Goal: Find specific page/section: Find specific page/section

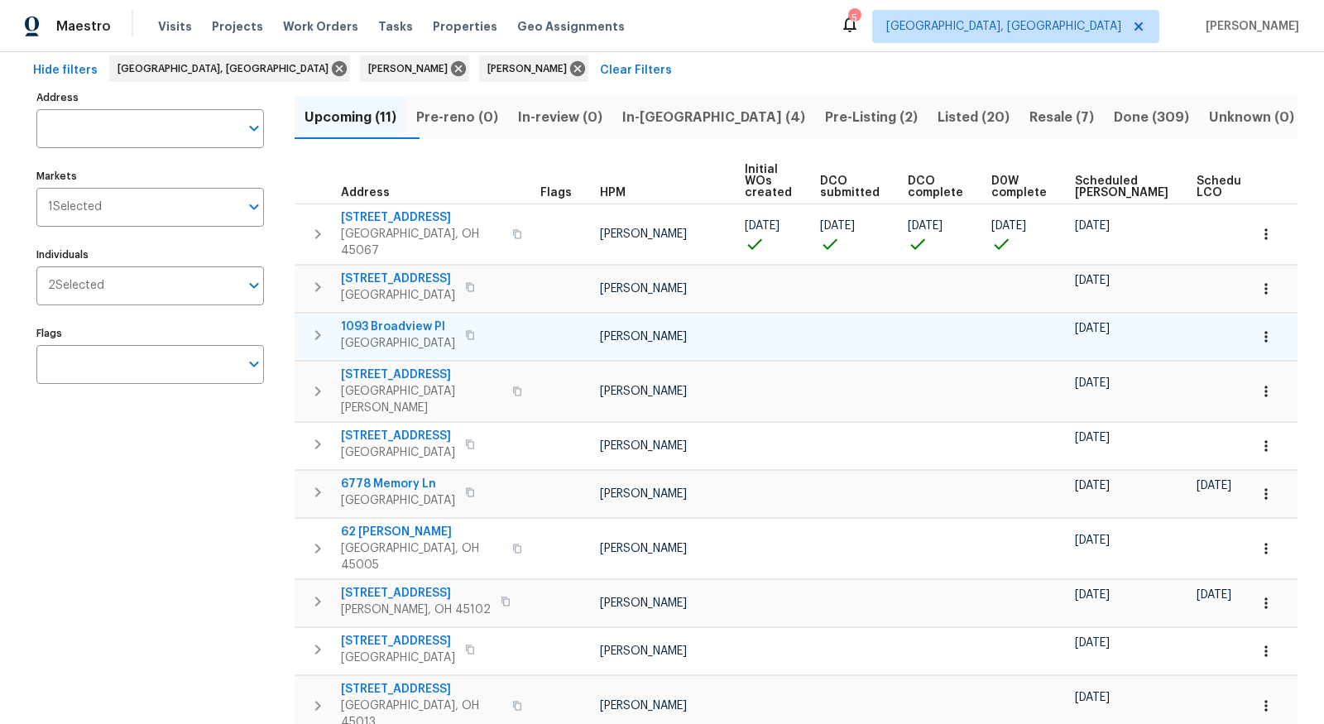
scroll to position [14, 0]
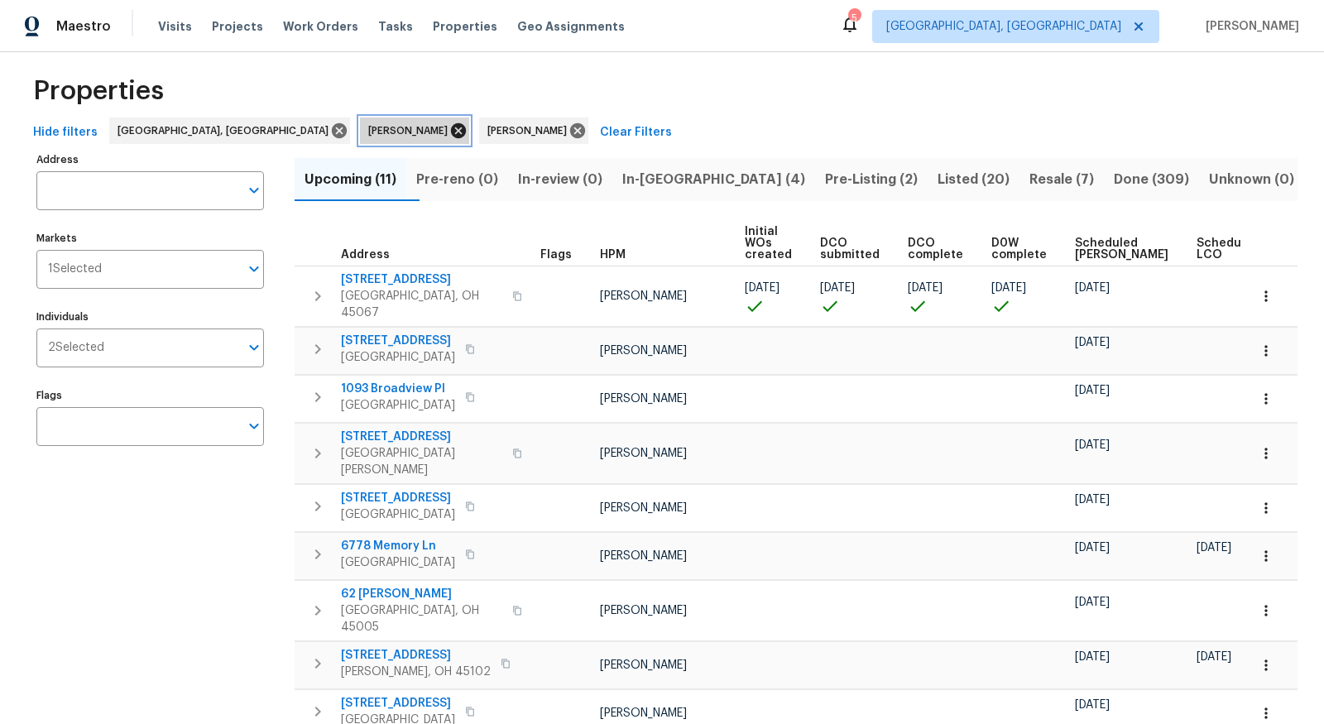
click at [451, 129] on icon at bounding box center [458, 130] width 15 height 15
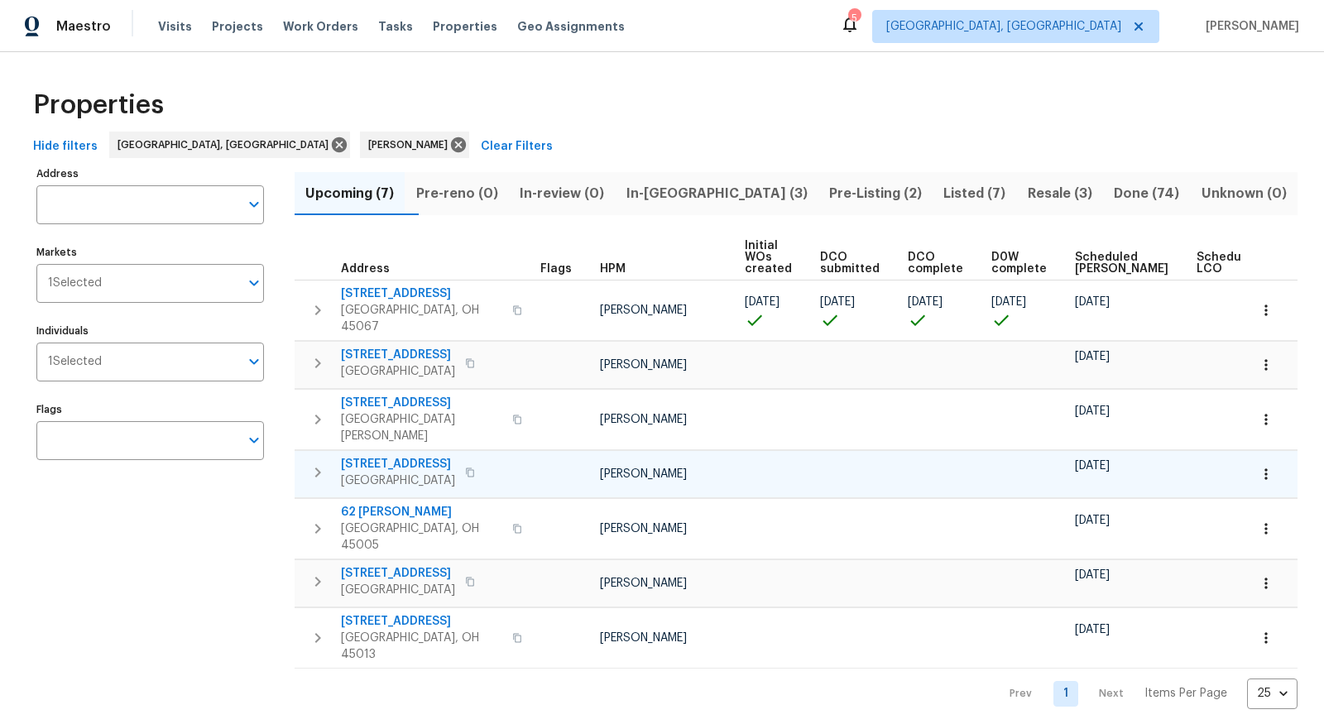
scroll to position [0, 2]
click at [394, 456] on span "2898 Mossy Brink Ct" at bounding box center [398, 464] width 114 height 17
click at [172, 23] on span "Visits" at bounding box center [175, 26] width 34 height 17
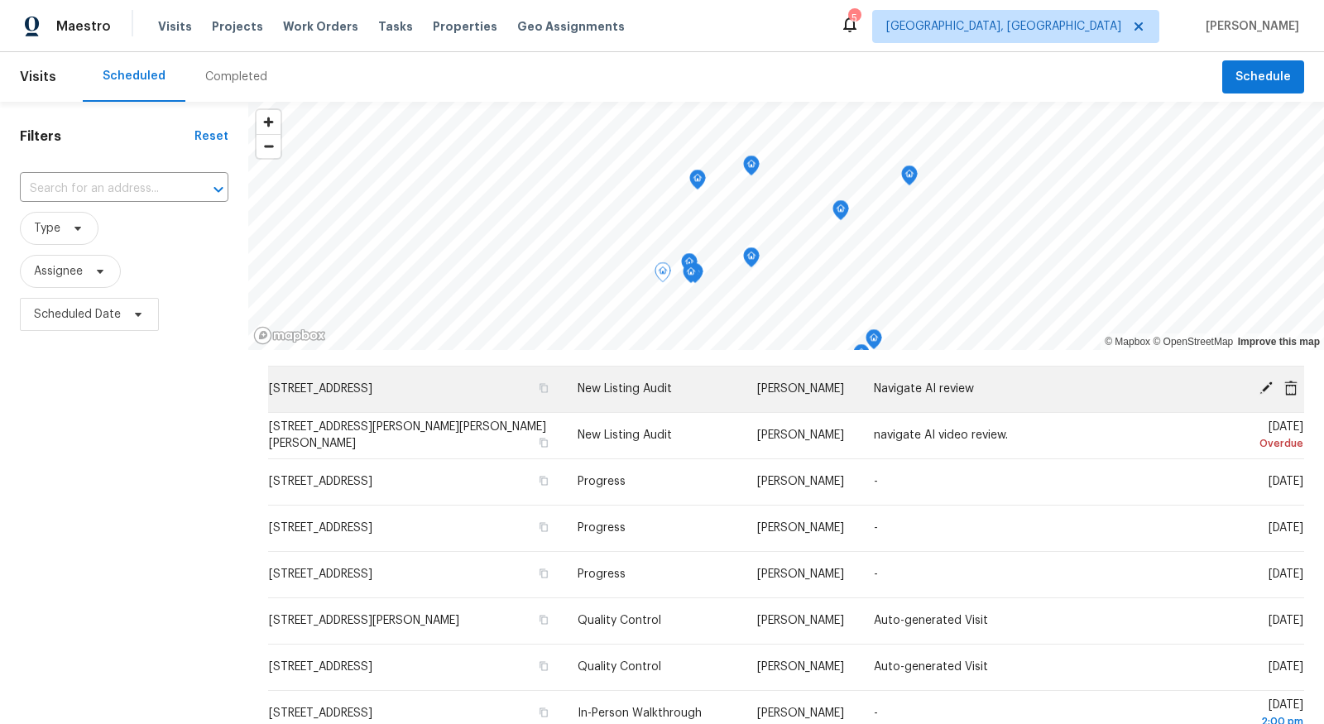
scroll to position [69, 0]
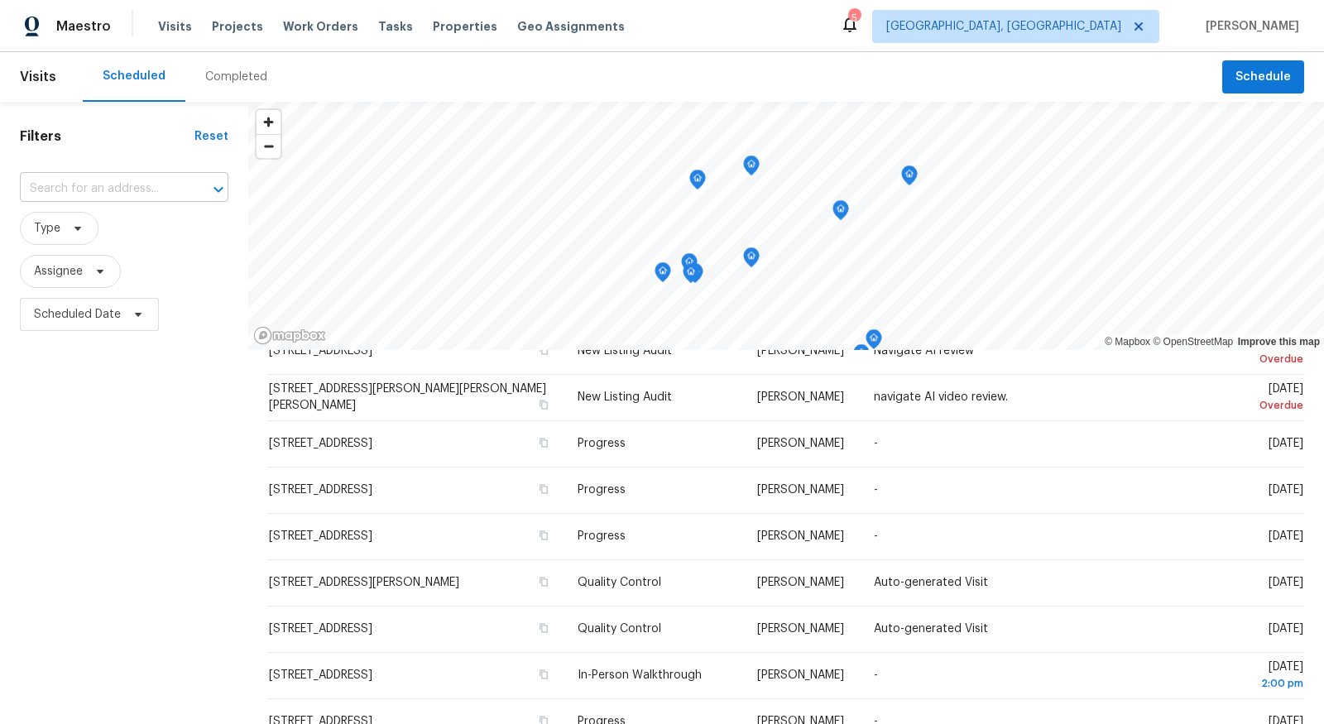
click at [126, 186] on input "text" at bounding box center [101, 189] width 162 height 26
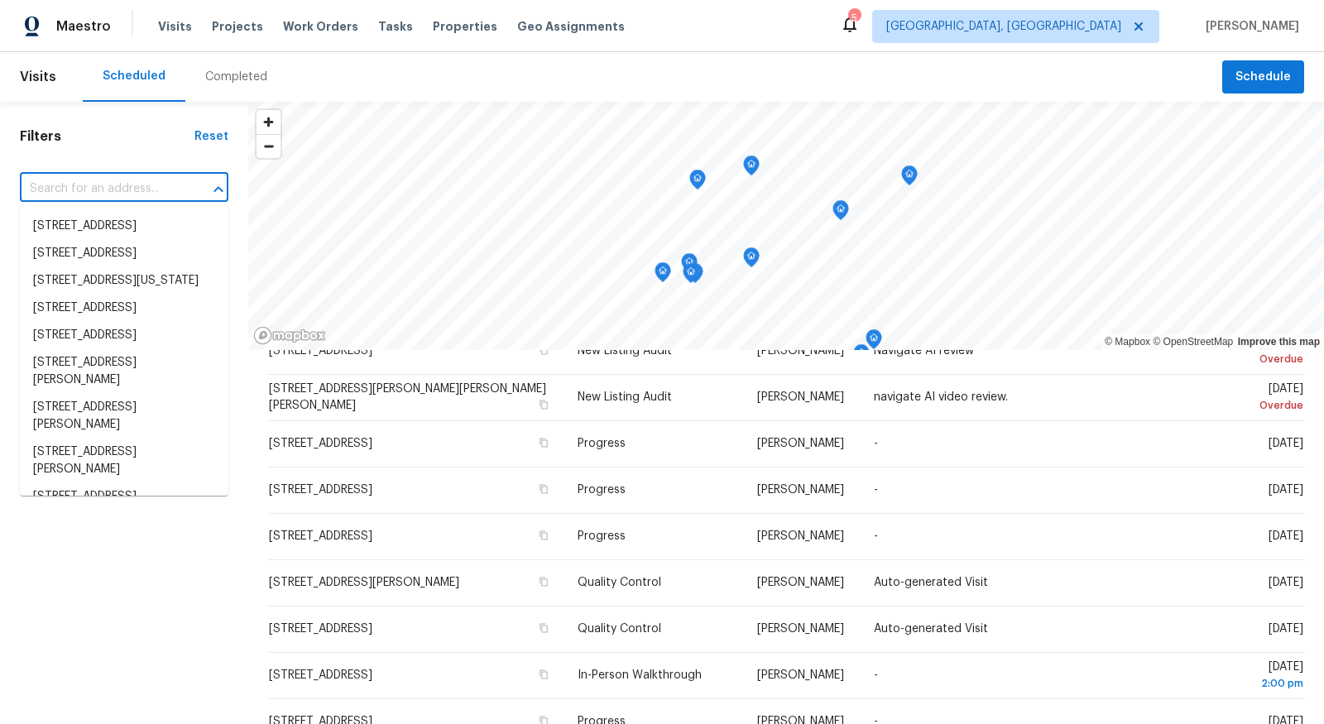
click at [130, 135] on h1 "Filters" at bounding box center [107, 136] width 175 height 17
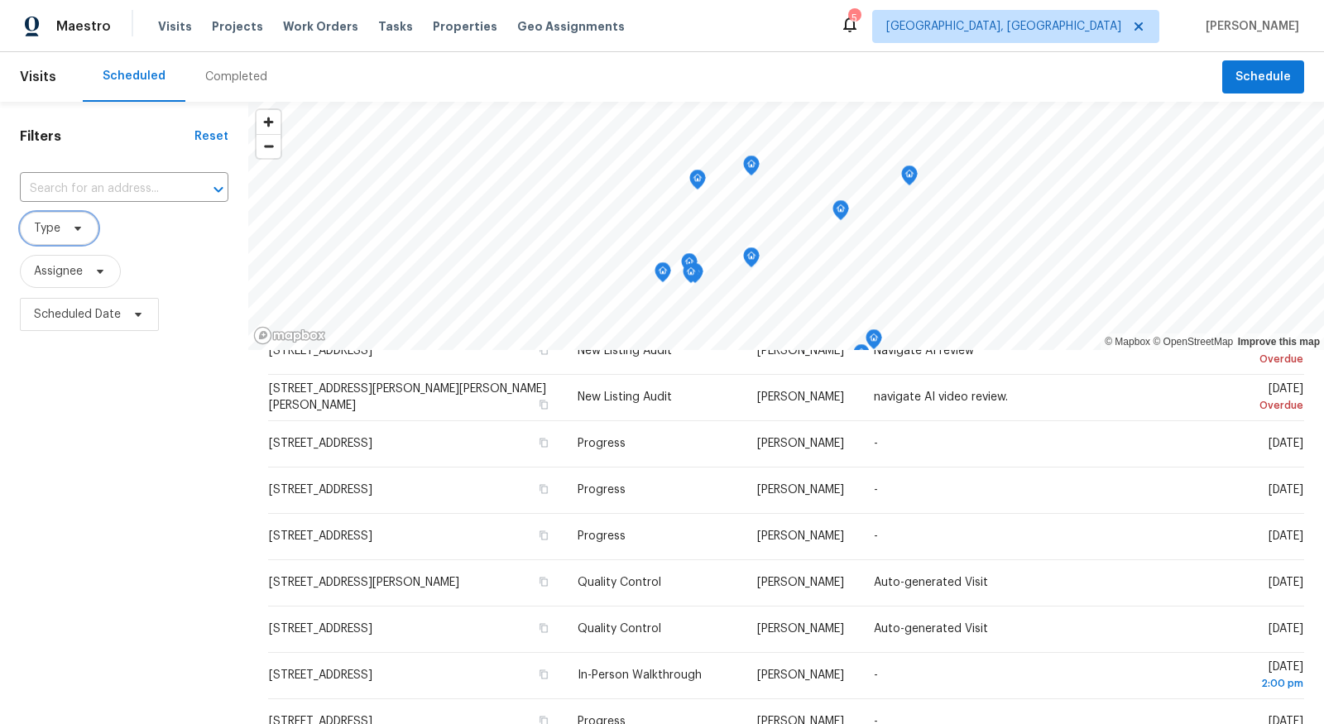
click at [53, 229] on span "Type" at bounding box center [47, 228] width 26 height 17
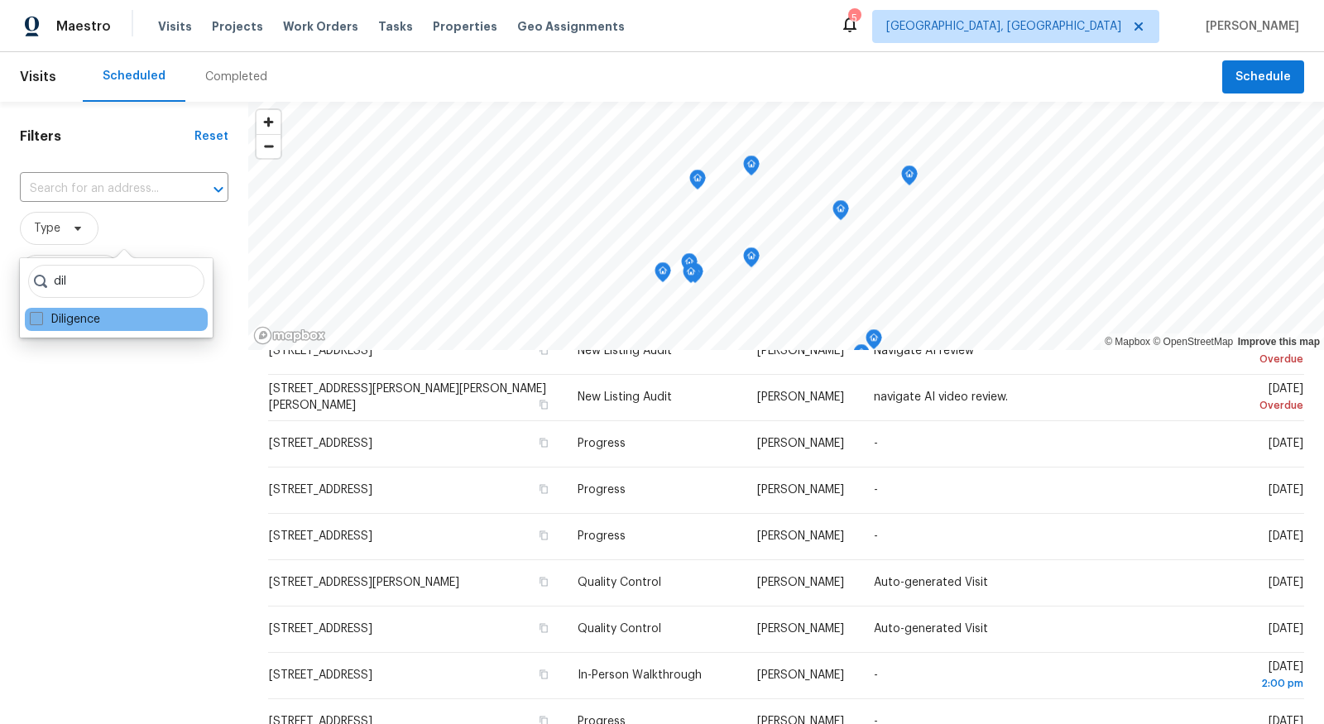
type input "dil"
click at [54, 314] on label "Diligence" at bounding box center [65, 319] width 70 height 17
click at [41, 314] on input "Diligence" at bounding box center [35, 316] width 11 height 11
checkbox input "true"
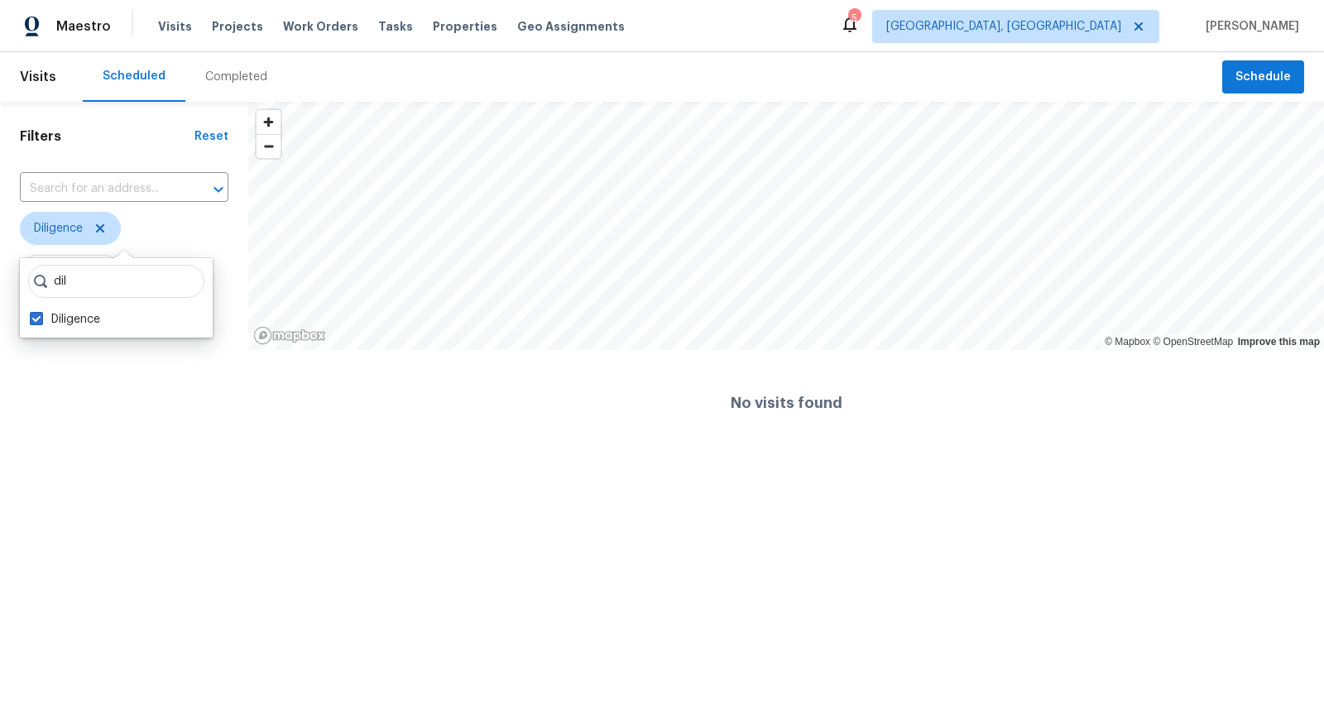
click at [161, 456] on html "Maestro Visits Projects Work Orders Tasks Properties Geo Assignments 5 Cincinna…" at bounding box center [662, 228] width 1324 height 456
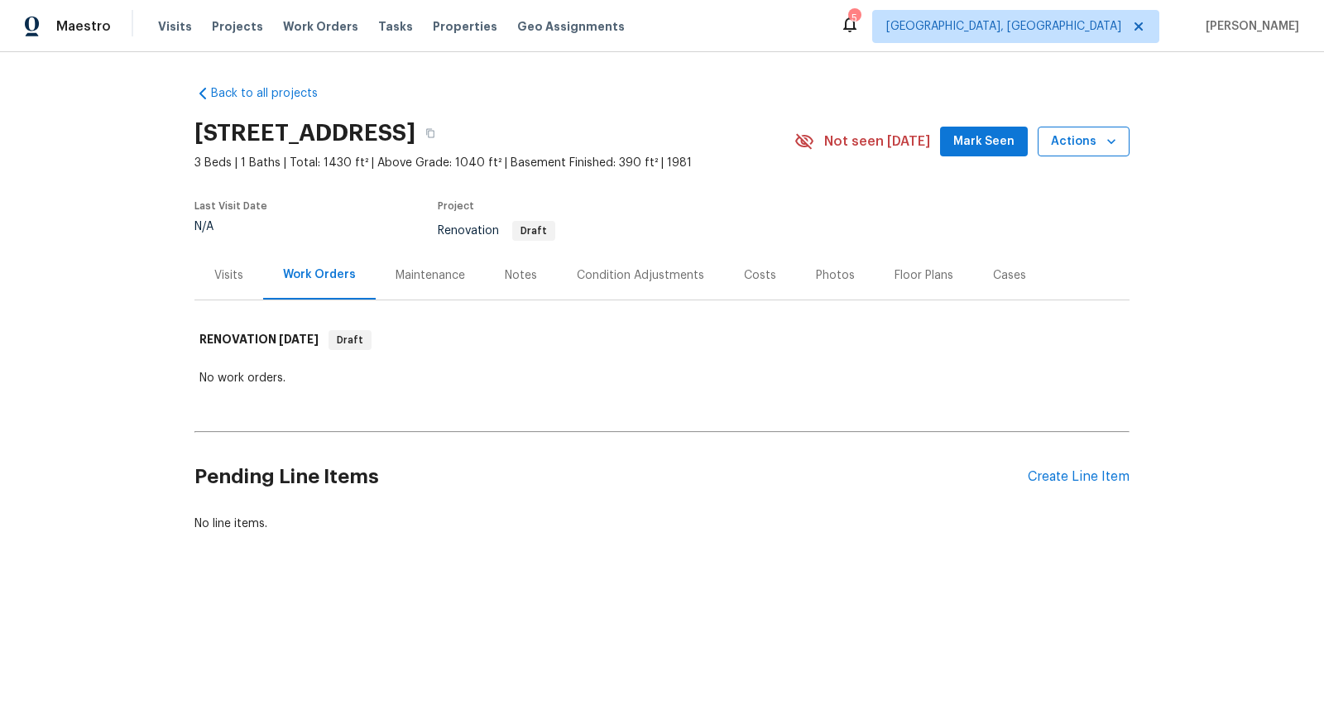
click at [1083, 151] on button "Actions" at bounding box center [1084, 142] width 92 height 31
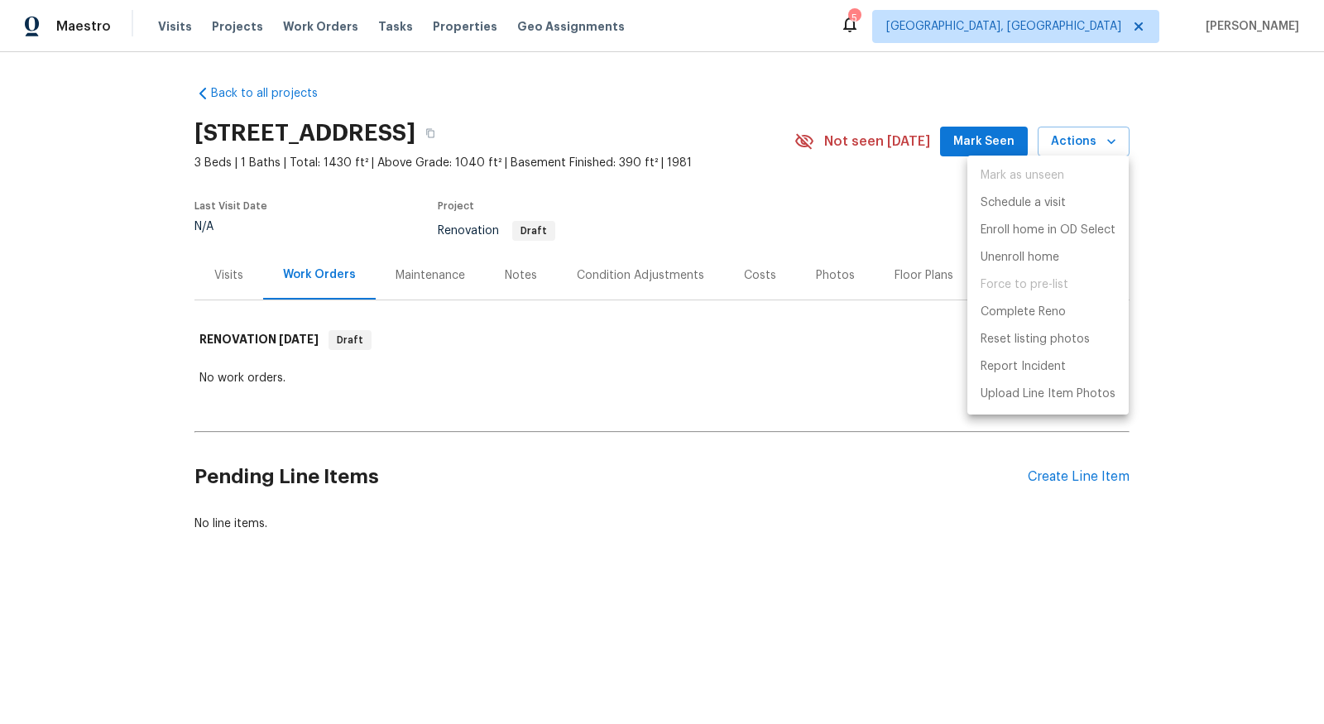
click at [203, 90] on div at bounding box center [662, 362] width 1324 height 724
